Goal: Task Accomplishment & Management: Manage account settings

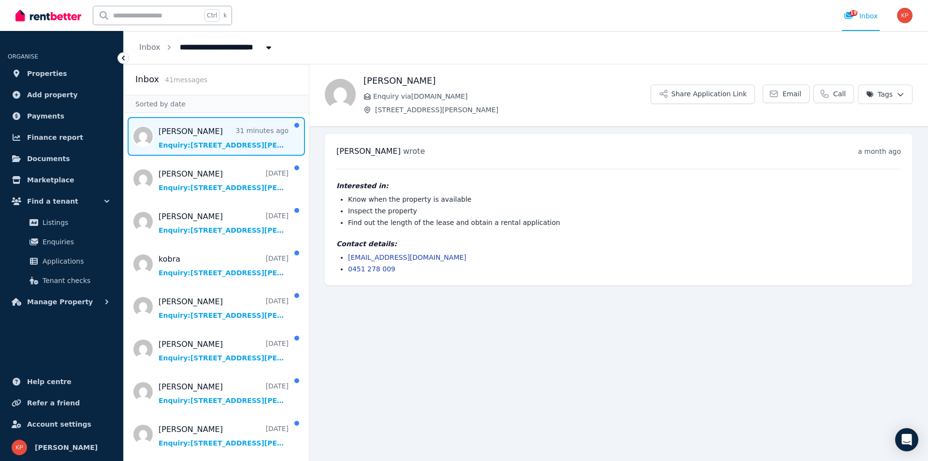
click at [191, 138] on span "Message list" at bounding box center [216, 136] width 185 height 39
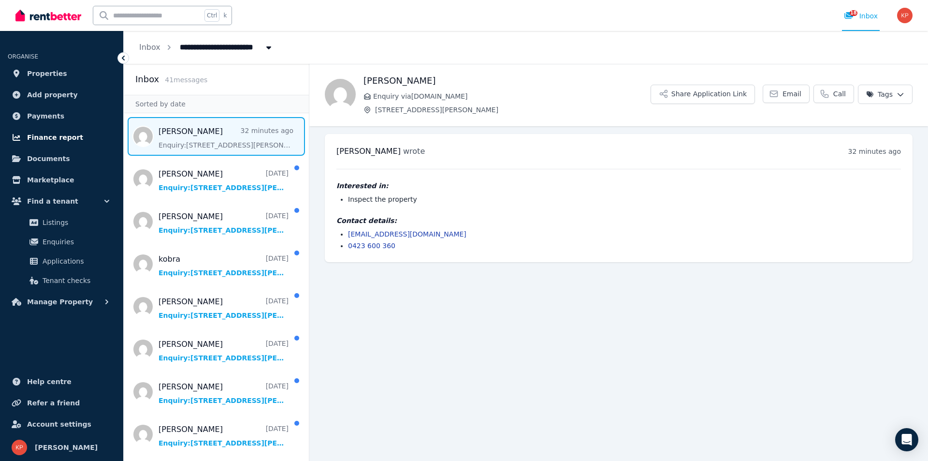
click at [50, 137] on span "Finance report" at bounding box center [55, 138] width 56 height 12
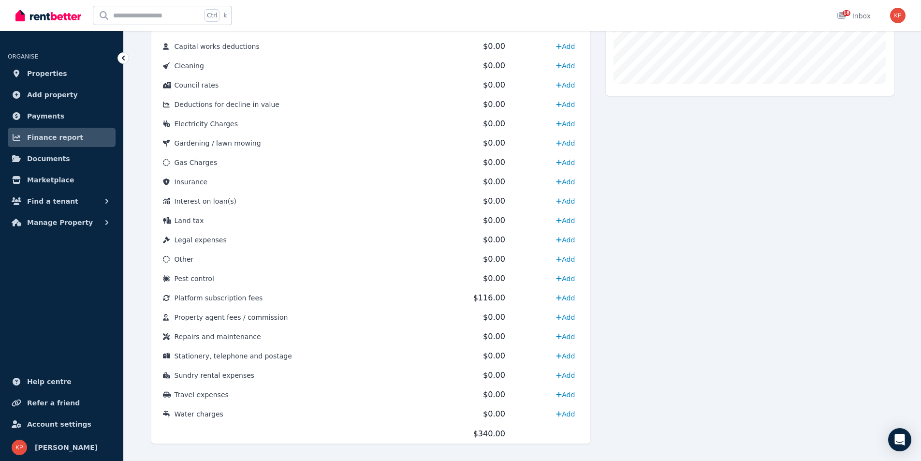
scroll to position [386, 0]
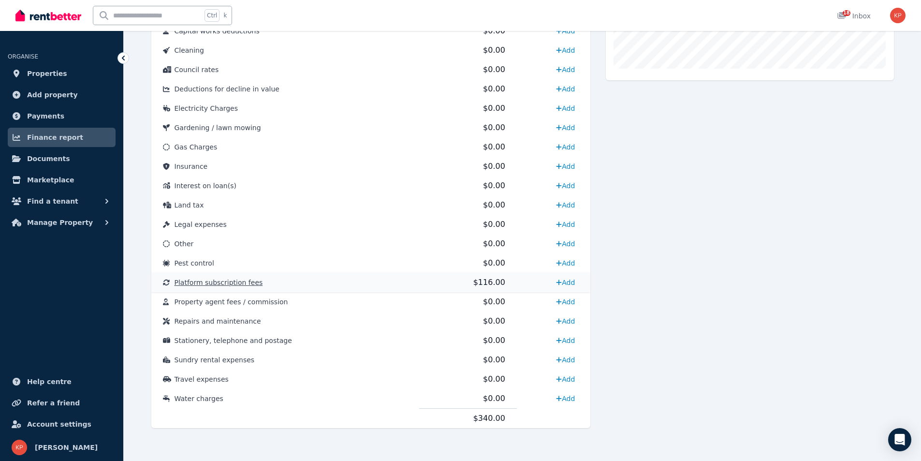
click at [215, 284] on span "Platform subscription fees" at bounding box center [219, 283] width 88 height 8
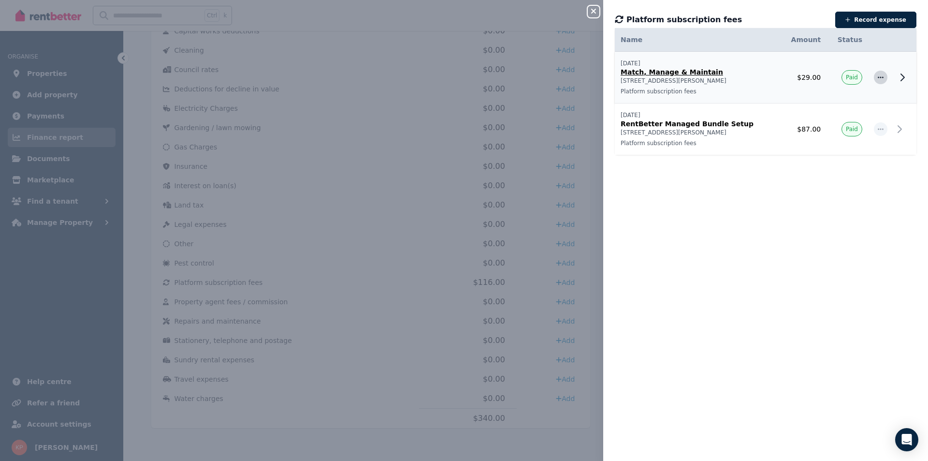
click at [877, 75] on icon "button" at bounding box center [881, 77] width 8 height 7
click at [897, 77] on icon at bounding box center [903, 78] width 12 height 12
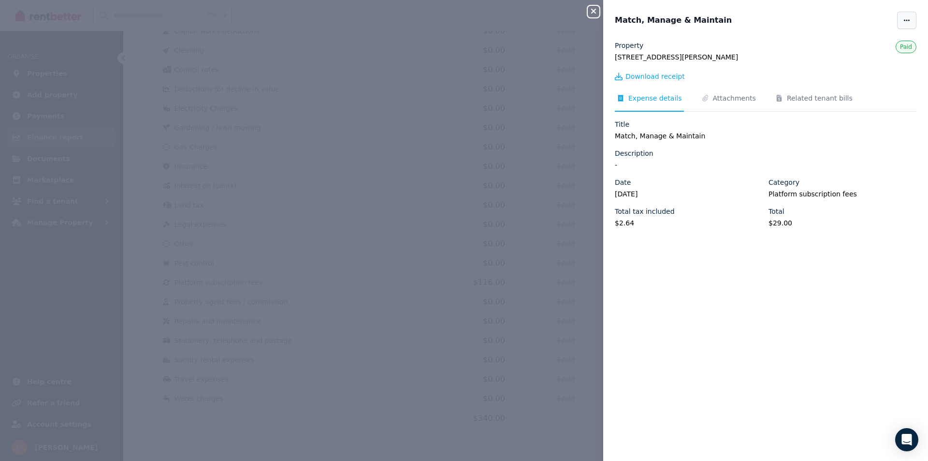
click at [903, 23] on icon "button" at bounding box center [907, 20] width 8 height 7
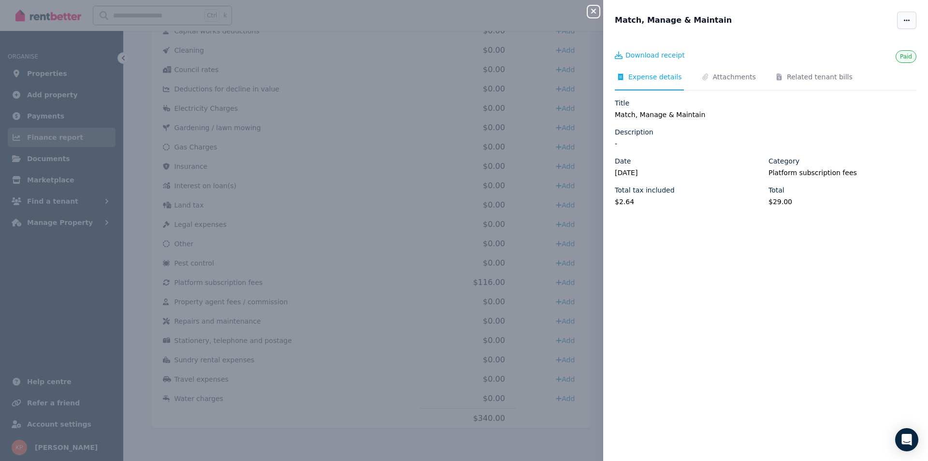
click at [903, 23] on icon "button" at bounding box center [907, 20] width 8 height 7
click at [416, 111] on div "Close panel Match, Manage & Maintain Edit Delete expense Paid Download receipt …" at bounding box center [464, 230] width 928 height 461
click at [594, 11] on icon "button" at bounding box center [593, 11] width 5 height 5
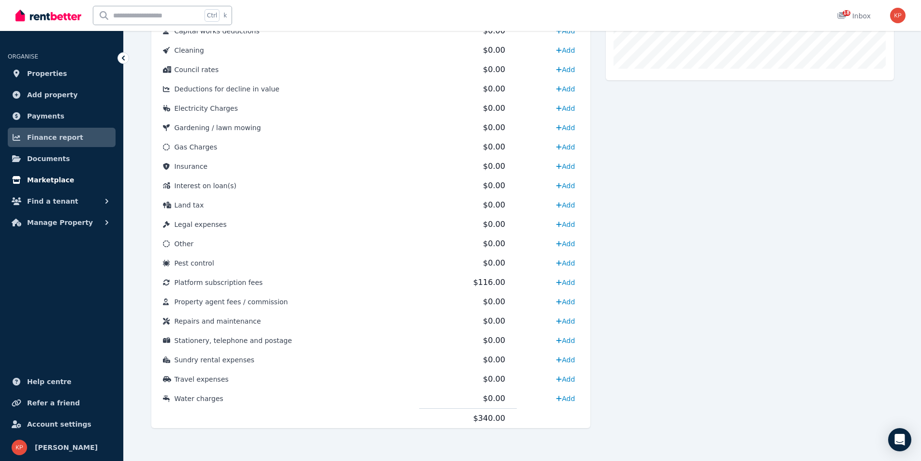
click at [58, 180] on span "Marketplace" at bounding box center [50, 180] width 47 height 12
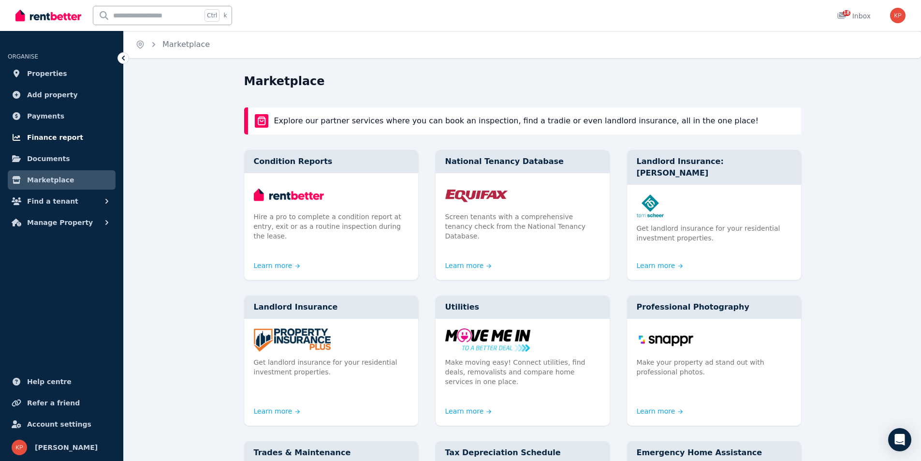
click at [55, 139] on span "Finance report" at bounding box center [55, 138] width 56 height 12
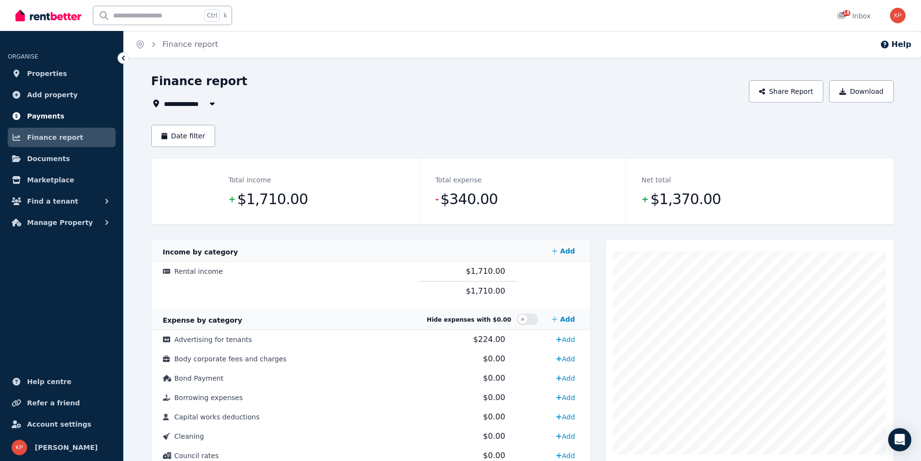
click at [53, 118] on span "Payments" at bounding box center [45, 116] width 37 height 12
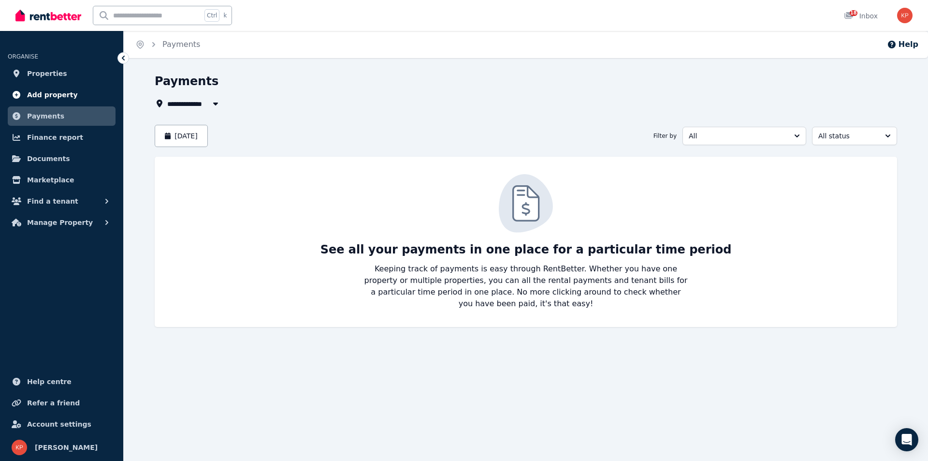
click at [35, 93] on span "Add property" at bounding box center [52, 95] width 51 height 12
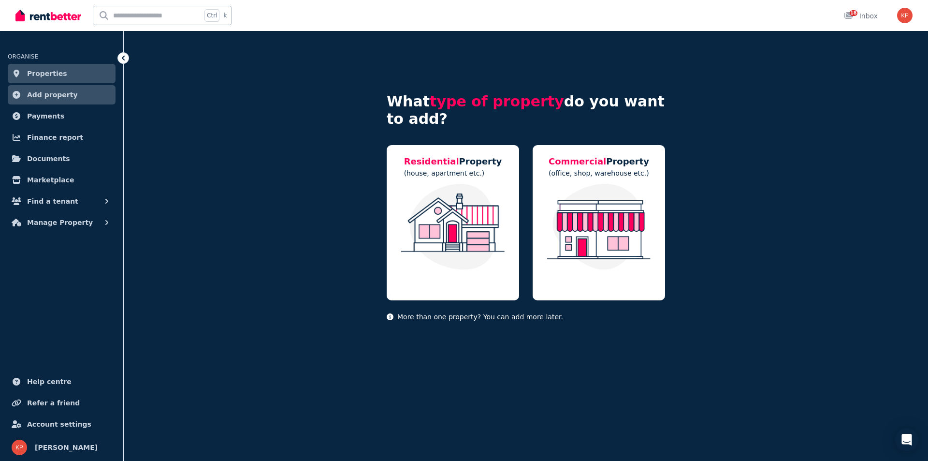
click at [44, 73] on span "Properties" at bounding box center [47, 74] width 40 height 12
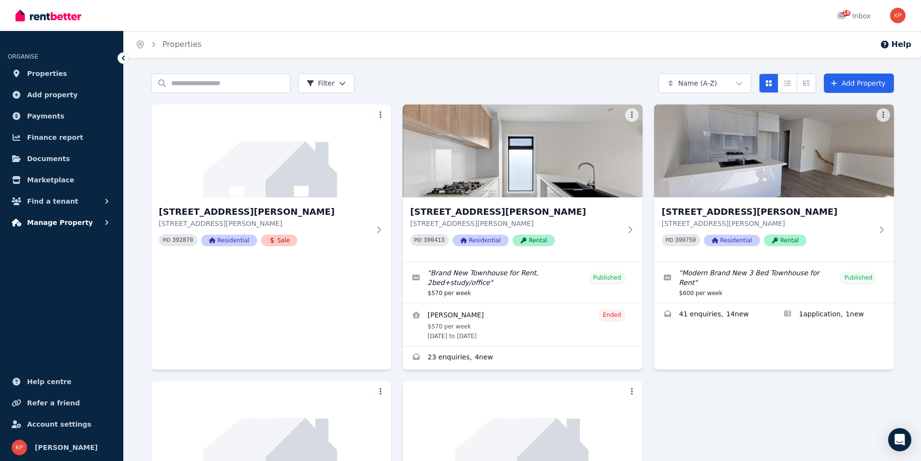
click at [59, 222] on span "Manage Property" at bounding box center [60, 223] width 66 height 12
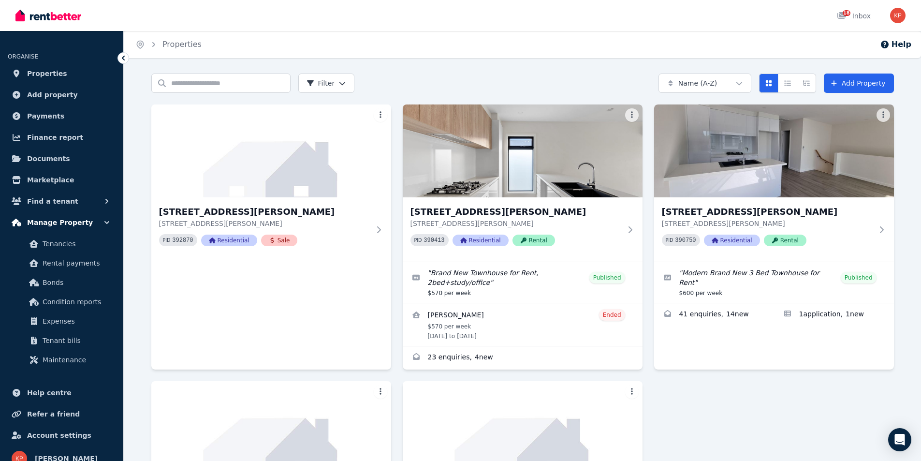
click at [61, 223] on span "Manage Property" at bounding box center [60, 223] width 66 height 12
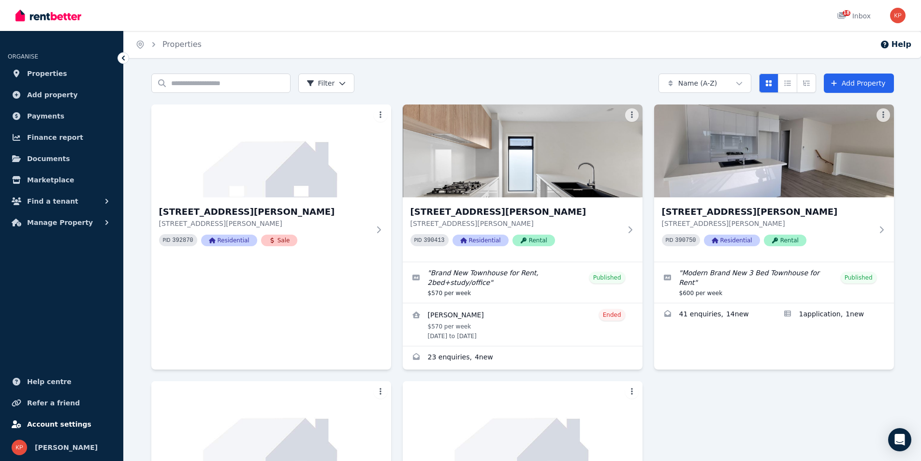
click at [64, 425] on span "Account settings" at bounding box center [59, 424] width 64 height 12
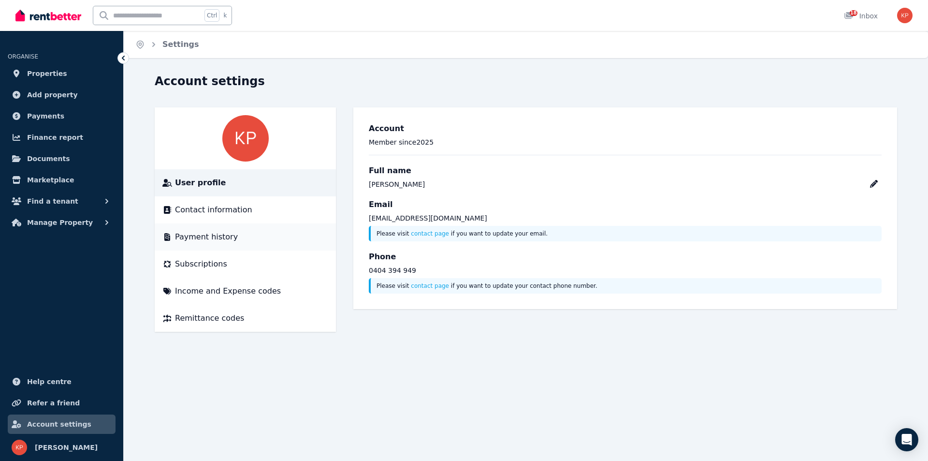
click at [189, 233] on span "Payment history" at bounding box center [206, 237] width 63 height 12
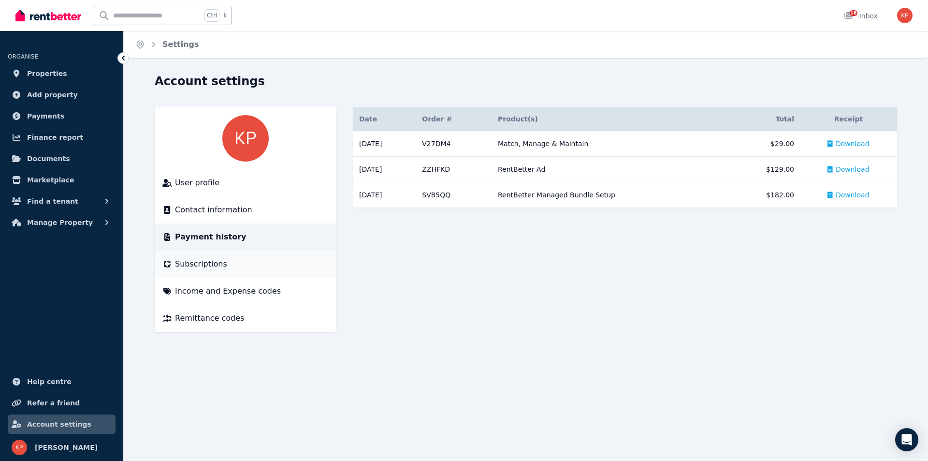
click at [209, 264] on span "Subscriptions" at bounding box center [201, 264] width 52 height 12
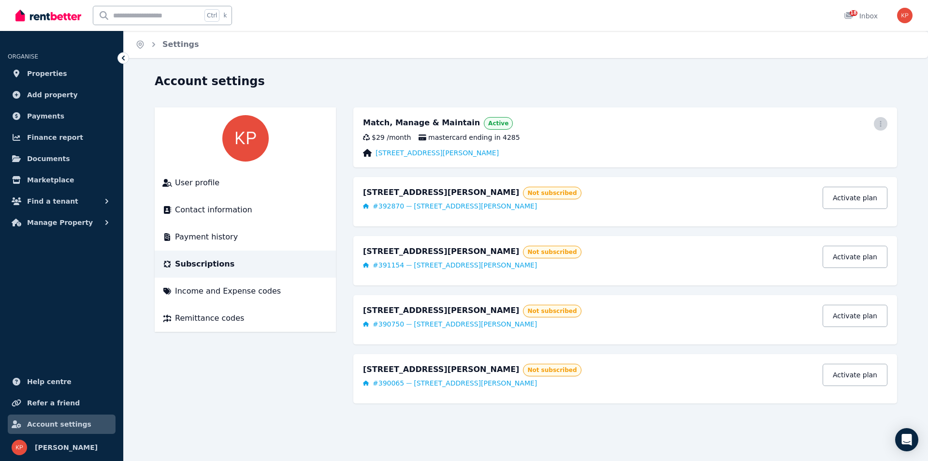
click at [882, 126] on icon "button" at bounding box center [881, 123] width 8 height 7
click at [819, 175] on span "Cancel plan" at bounding box center [837, 181] width 85 height 12
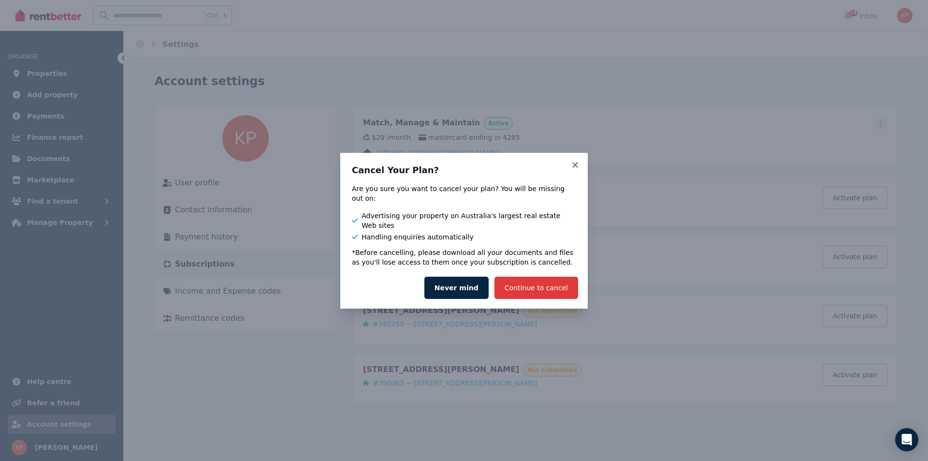
click at [545, 279] on button "Continue to cancel" at bounding box center [537, 288] width 84 height 22
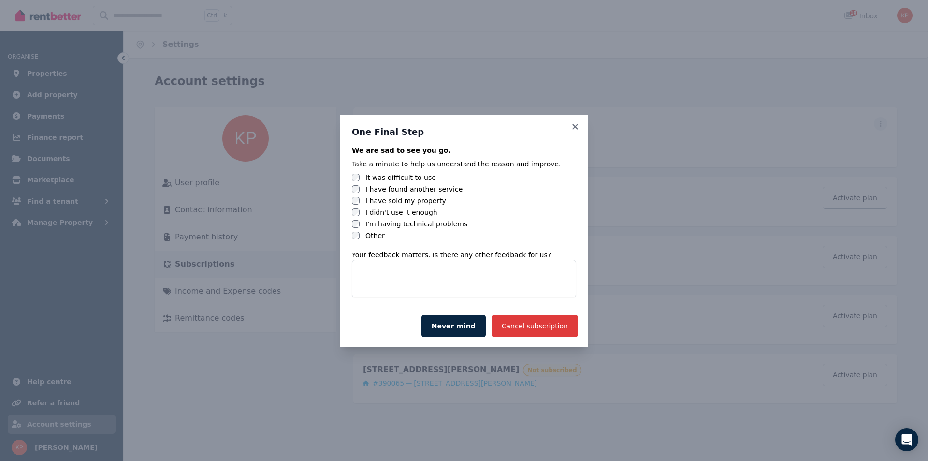
click at [531, 326] on button "Cancel subscription" at bounding box center [535, 326] width 87 height 22
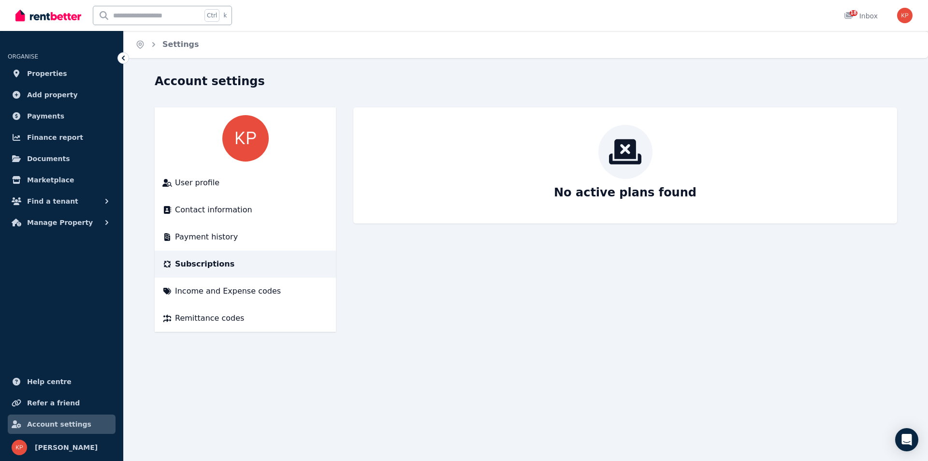
click at [197, 264] on span "Subscriptions" at bounding box center [204, 264] width 59 height 12
click at [57, 69] on span "Properties" at bounding box center [47, 74] width 40 height 12
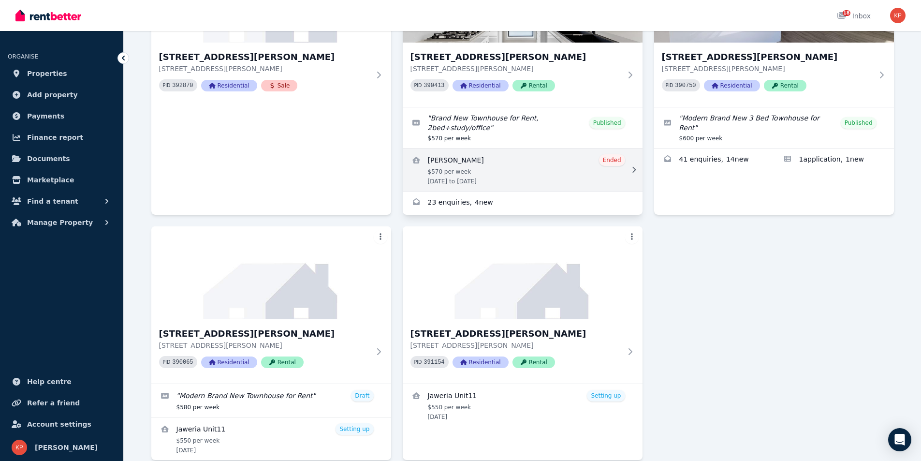
scroll to position [191, 0]
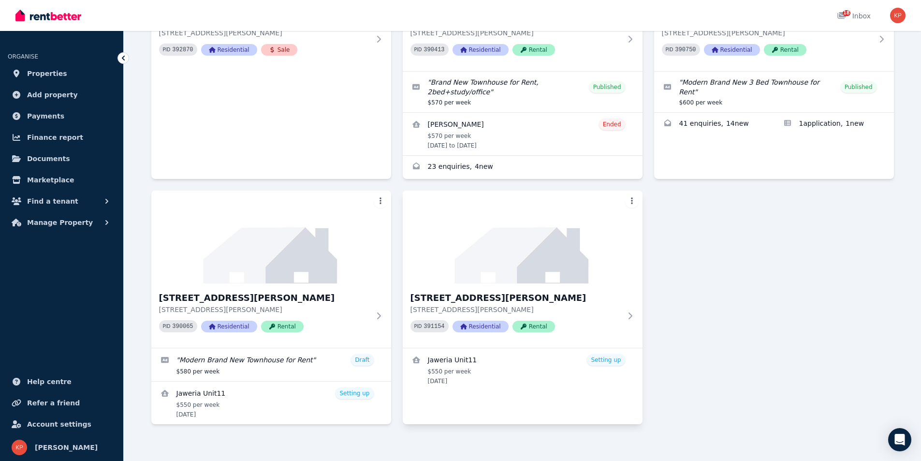
click at [633, 192] on html "Open main menu 18 Inbox Open user menu ORGANISE Properties Add property Payment…" at bounding box center [460, 39] width 921 height 461
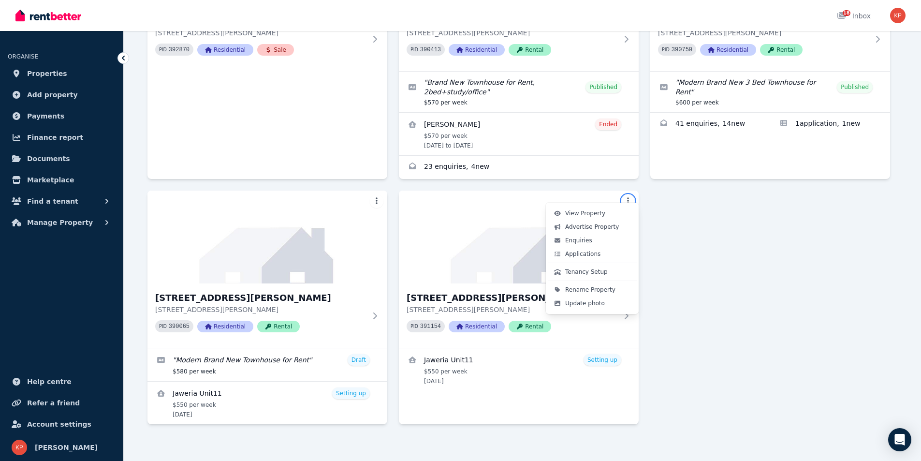
click at [724, 247] on html "Open main menu 18 Inbox Open user menu ORGANISE Properties Add property Payment…" at bounding box center [460, 39] width 921 height 461
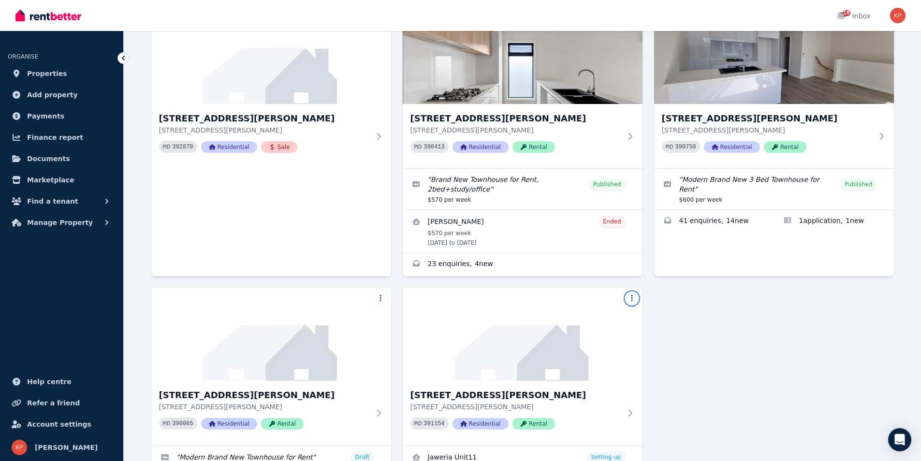
scroll to position [0, 0]
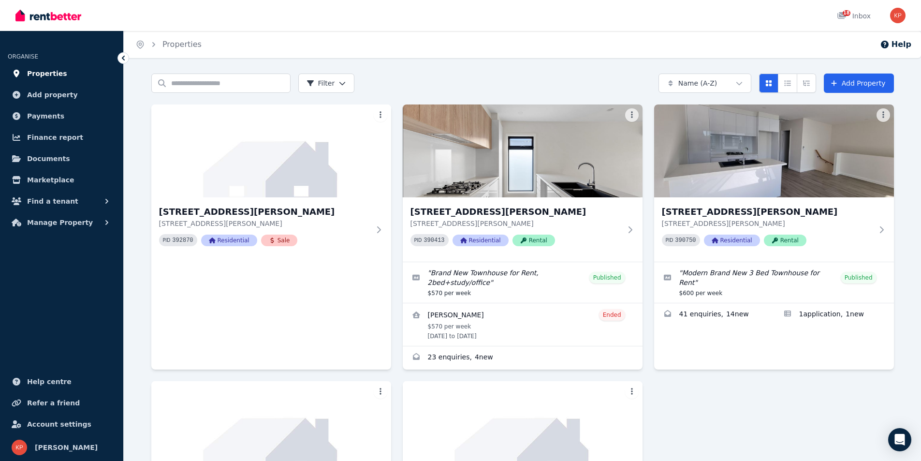
click at [48, 71] on span "Properties" at bounding box center [47, 74] width 40 height 12
